Goal: Transaction & Acquisition: Purchase product/service

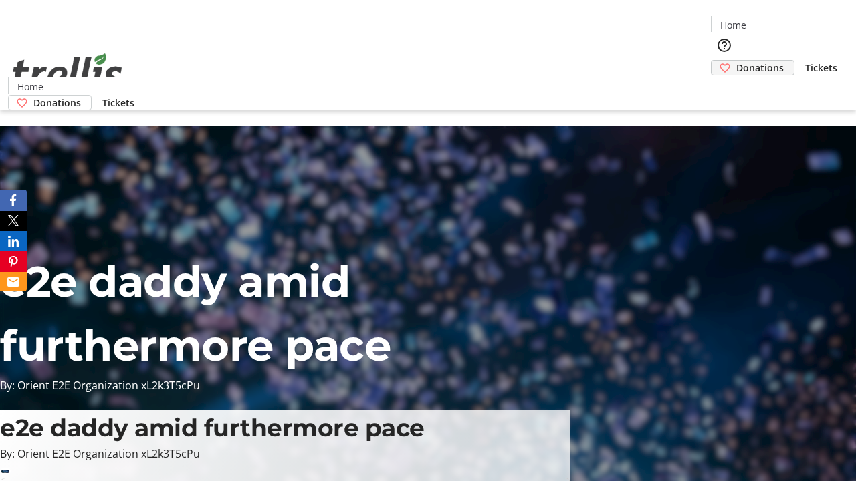
click at [736, 61] on span "Donations" at bounding box center [759, 68] width 47 height 14
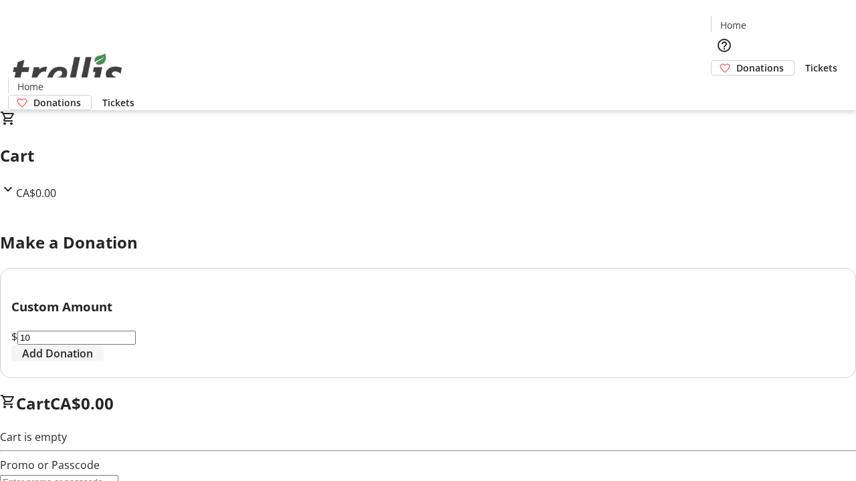
click at [93, 362] on span "Add Donation" at bounding box center [57, 354] width 71 height 16
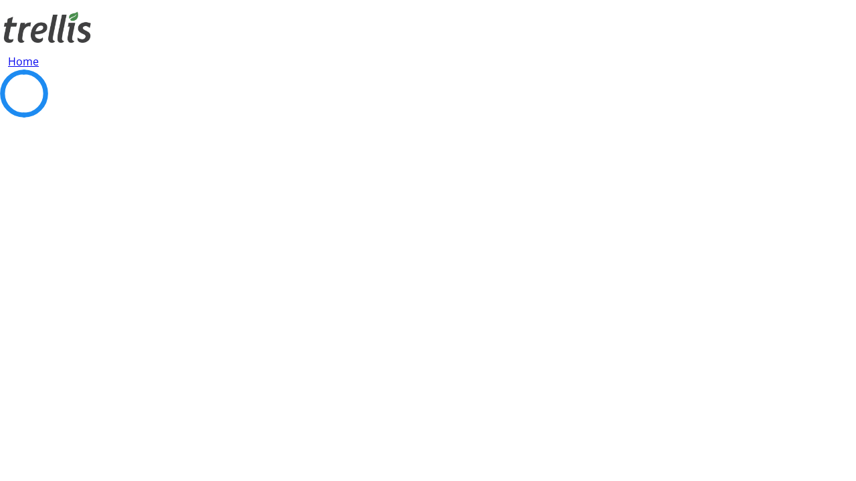
select select "CA"
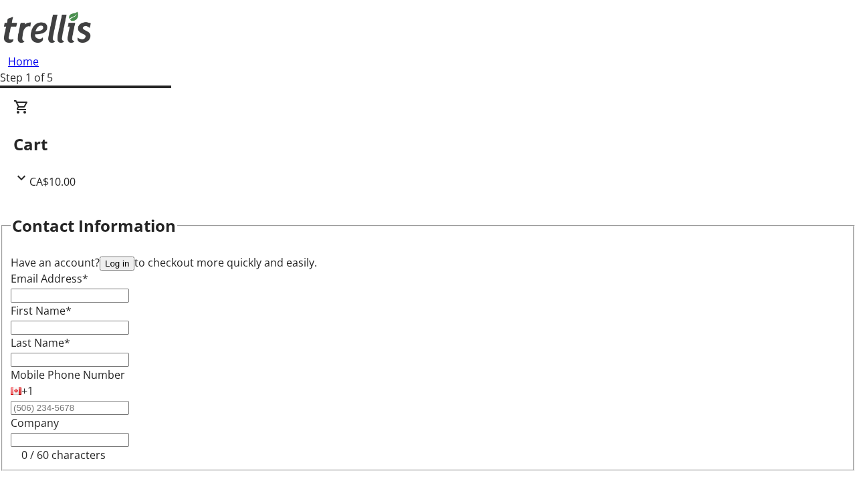
click at [134, 257] on button "Log in" at bounding box center [117, 264] width 35 height 14
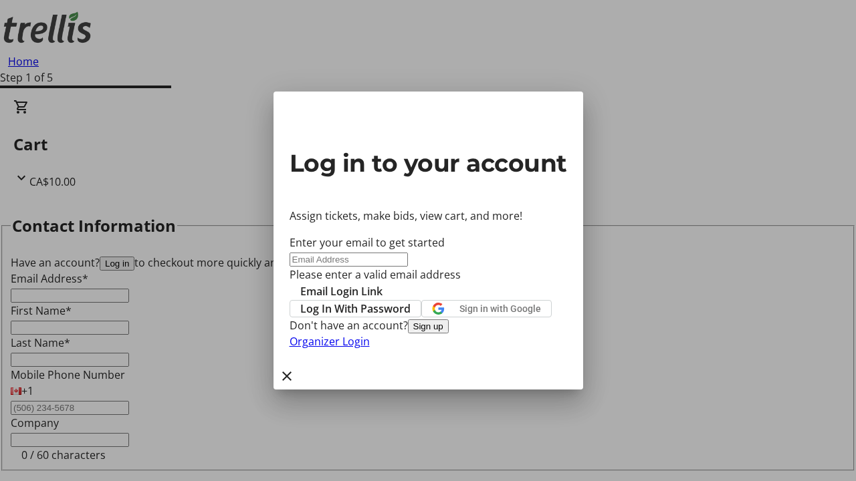
click at [449, 334] on button "Sign up" at bounding box center [428, 327] width 41 height 14
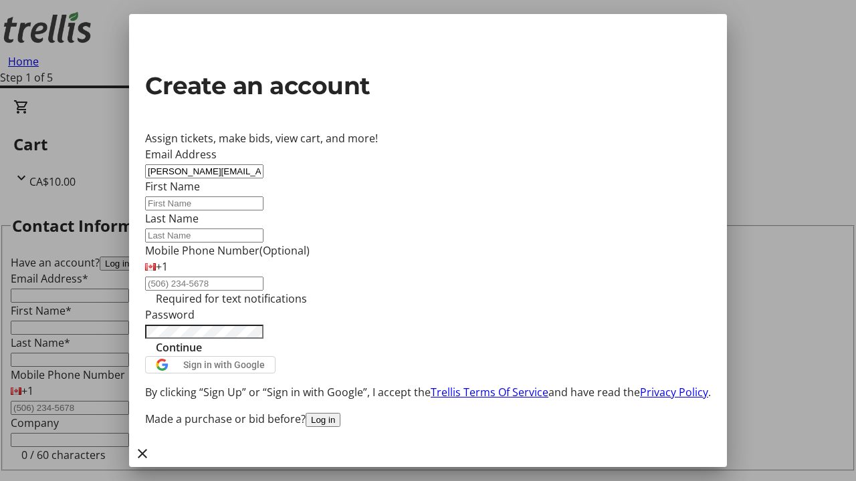
type input "[PERSON_NAME][EMAIL_ADDRESS][DOMAIN_NAME]"
type input "[PERSON_NAME]"
type input "Kassulke"
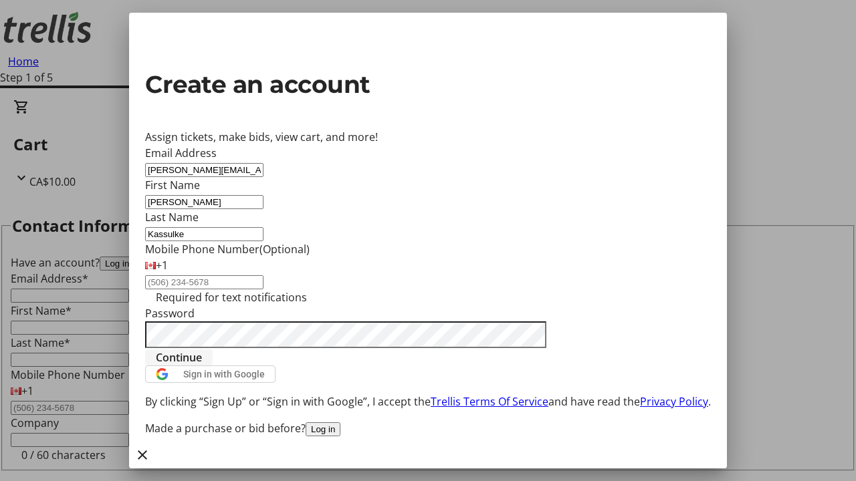
click at [202, 366] on span "Continue" at bounding box center [179, 358] width 46 height 16
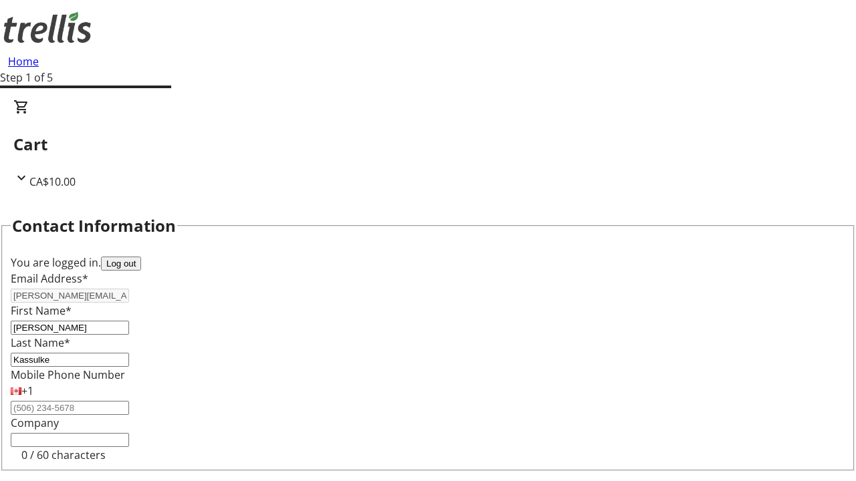
select select "BC"
select select "CA"
type input "V1Y 0C2"
